Goal: Find specific page/section: Find specific page/section

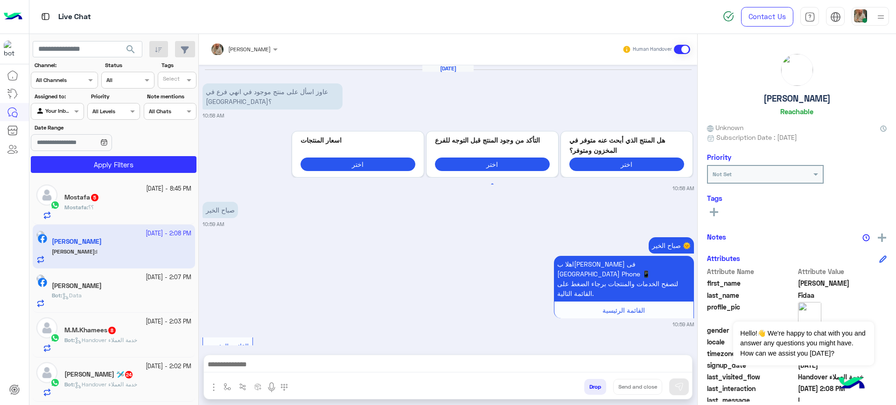
scroll to position [497, 0]
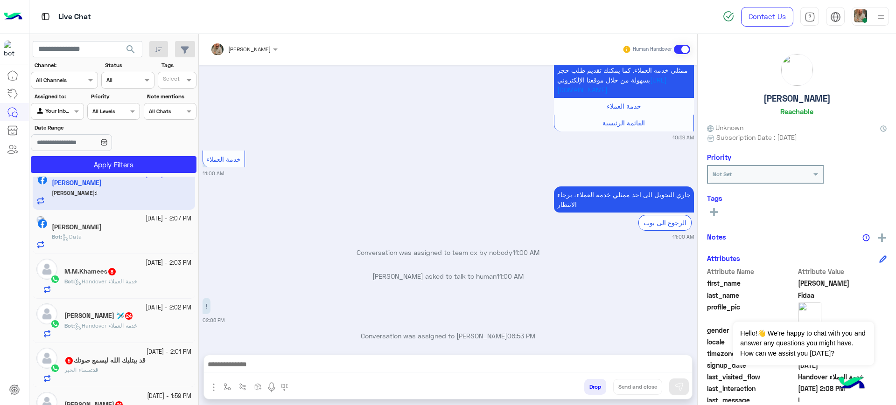
click at [873, 21] on div at bounding box center [869, 16] width 37 height 19
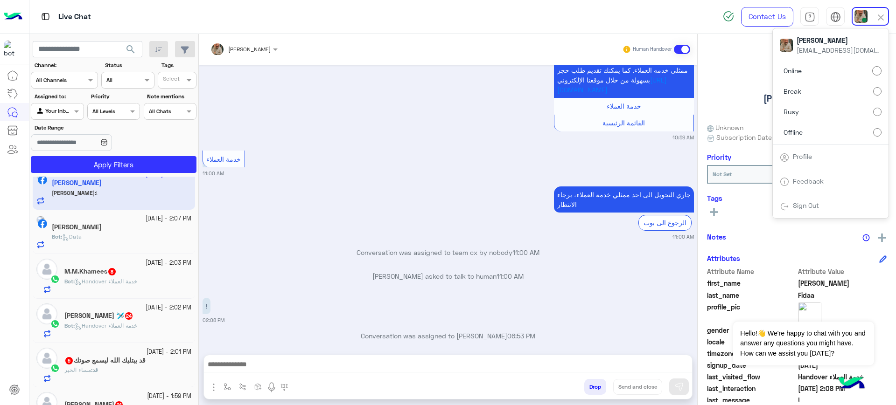
click at [840, 98] on label "Break" at bounding box center [830, 91] width 102 height 17
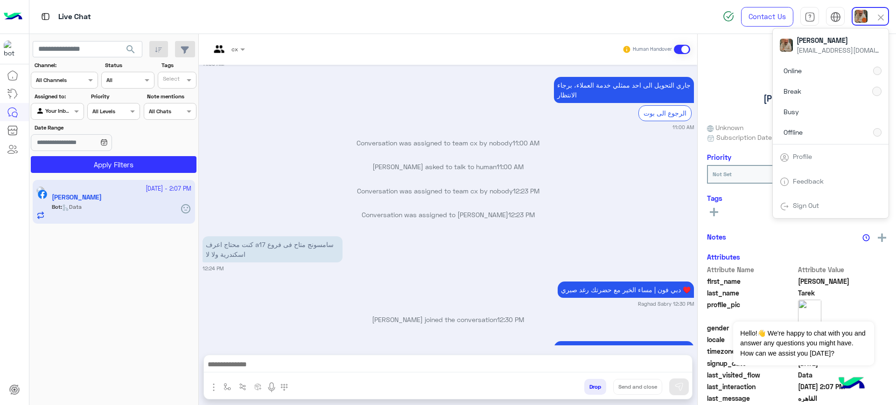
scroll to position [2309, 0]
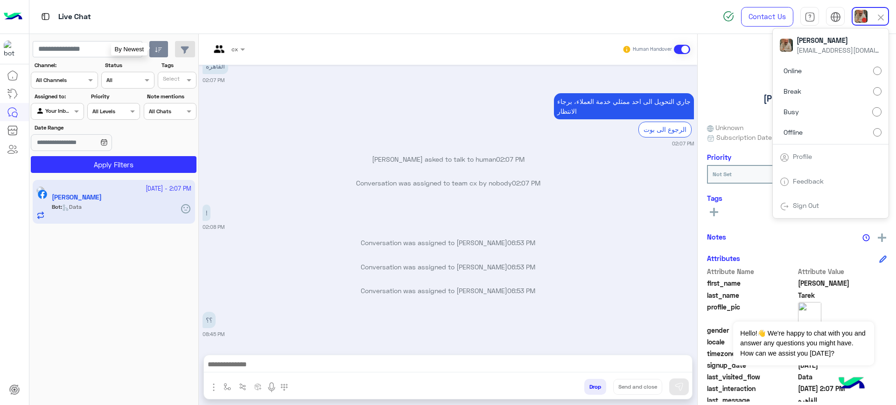
click at [149, 48] on button "button" at bounding box center [158, 49] width 19 height 17
